Goal: Task Accomplishment & Management: Use online tool/utility

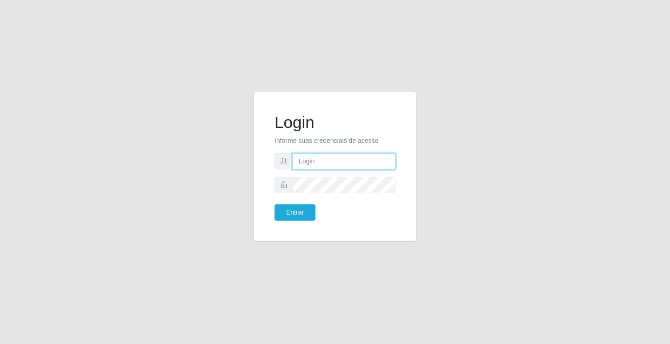
click at [321, 169] on input "text" at bounding box center [343, 161] width 103 height 16
click at [354, 160] on input "text" at bounding box center [343, 161] width 103 height 16
type input "zivaneide@ideal"
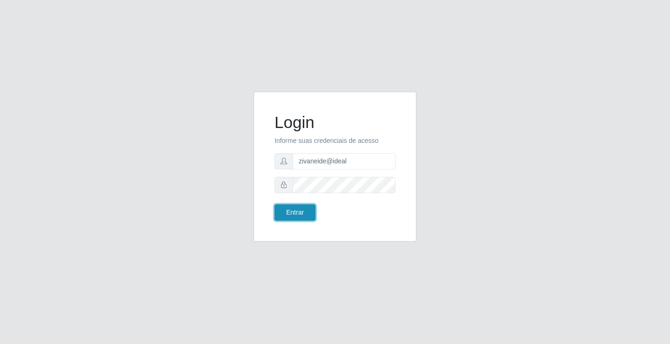
click at [303, 209] on button "Entrar" at bounding box center [294, 212] width 41 height 16
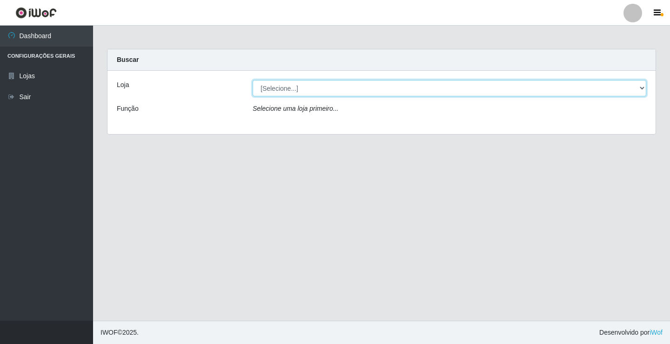
click at [641, 90] on select "[Selecione...] Ideal - Conceição" at bounding box center [448, 88] width 393 height 16
select select "231"
click at [252, 80] on select "[Selecione...] Ideal - Conceição" at bounding box center [448, 88] width 393 height 16
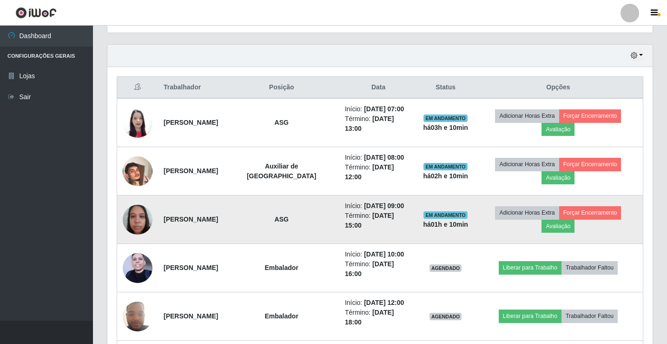
scroll to position [325, 0]
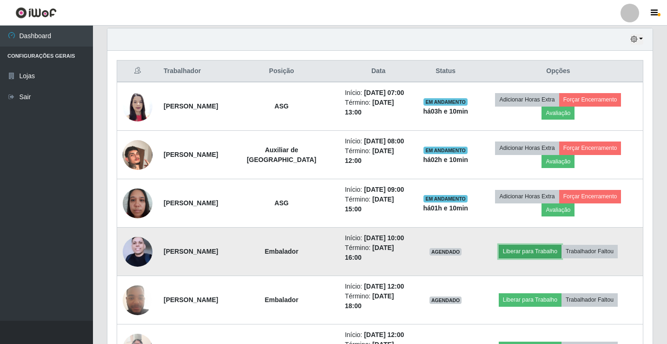
click at [531, 247] on button "Liberar para Trabalho" at bounding box center [530, 251] width 63 height 13
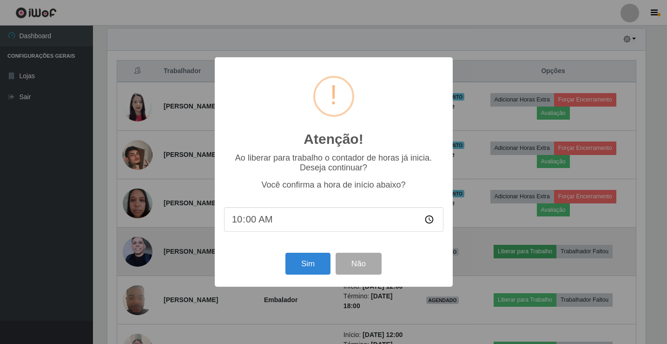
scroll to position [193, 541]
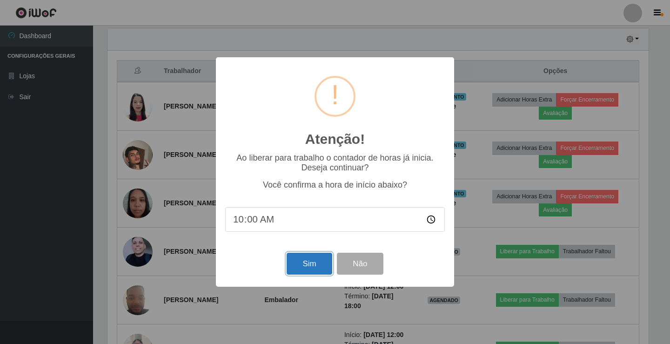
click at [309, 270] on button "Sim" at bounding box center [308, 263] width 45 height 22
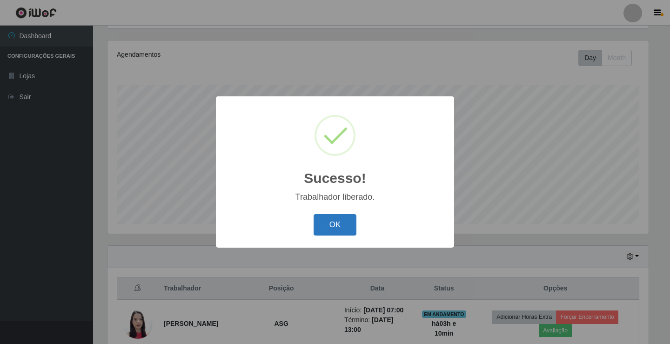
click at [339, 227] on button "OK" at bounding box center [334, 225] width 43 height 22
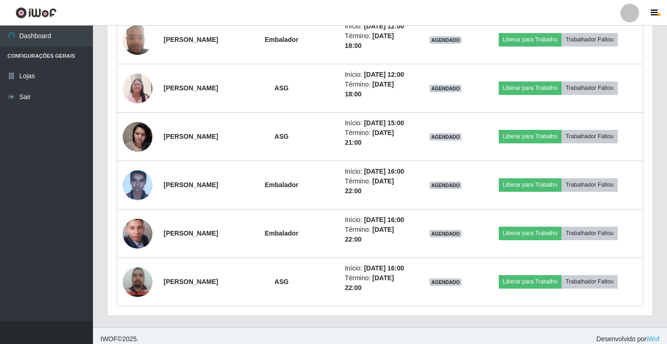
scroll to position [592, 0]
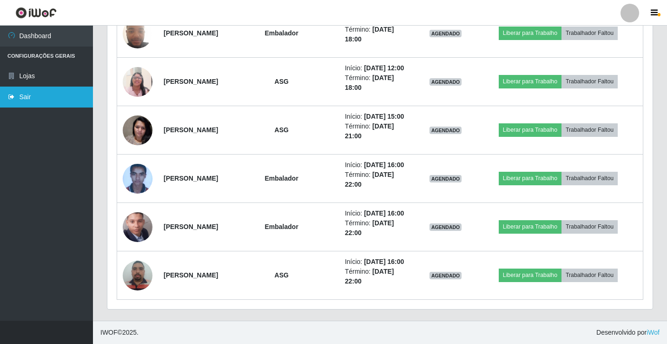
click at [55, 102] on link "Sair" at bounding box center [46, 96] width 93 height 21
